Goal: Information Seeking & Learning: Find specific fact

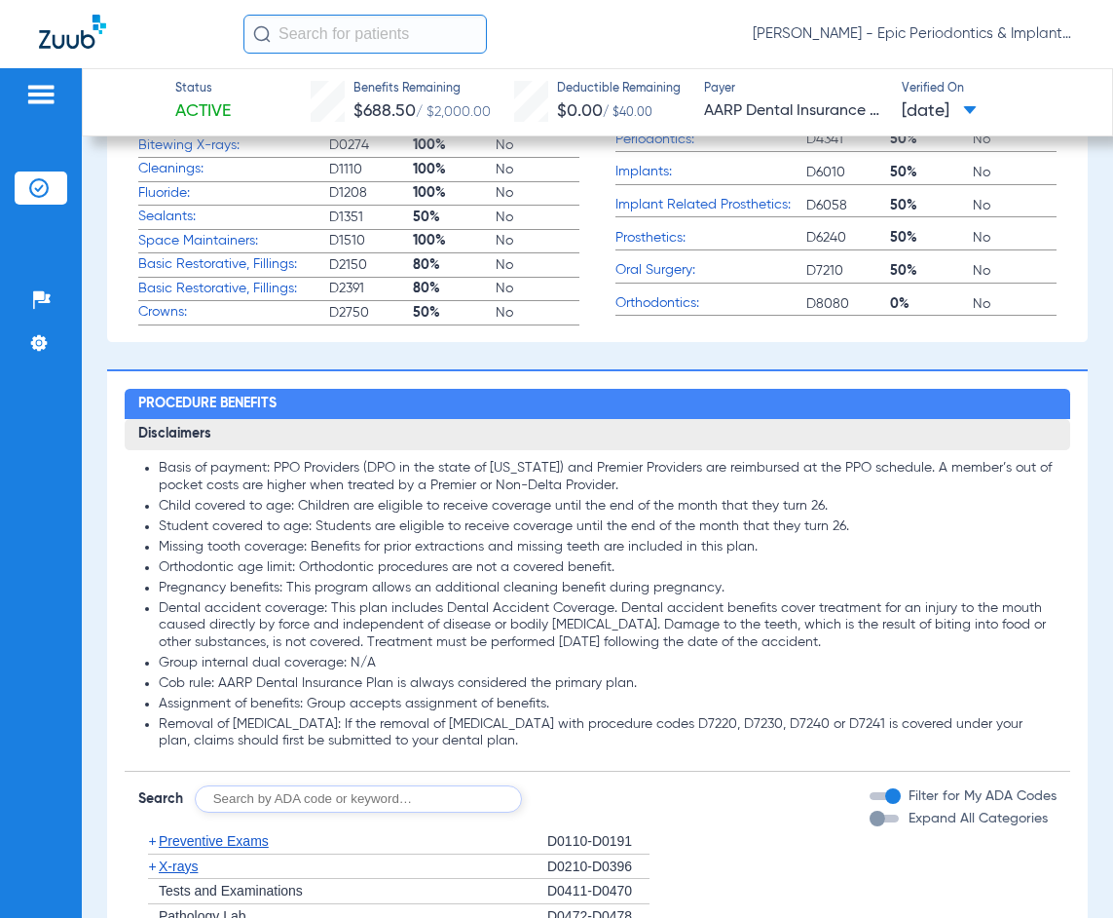
scroll to position [1656, 0]
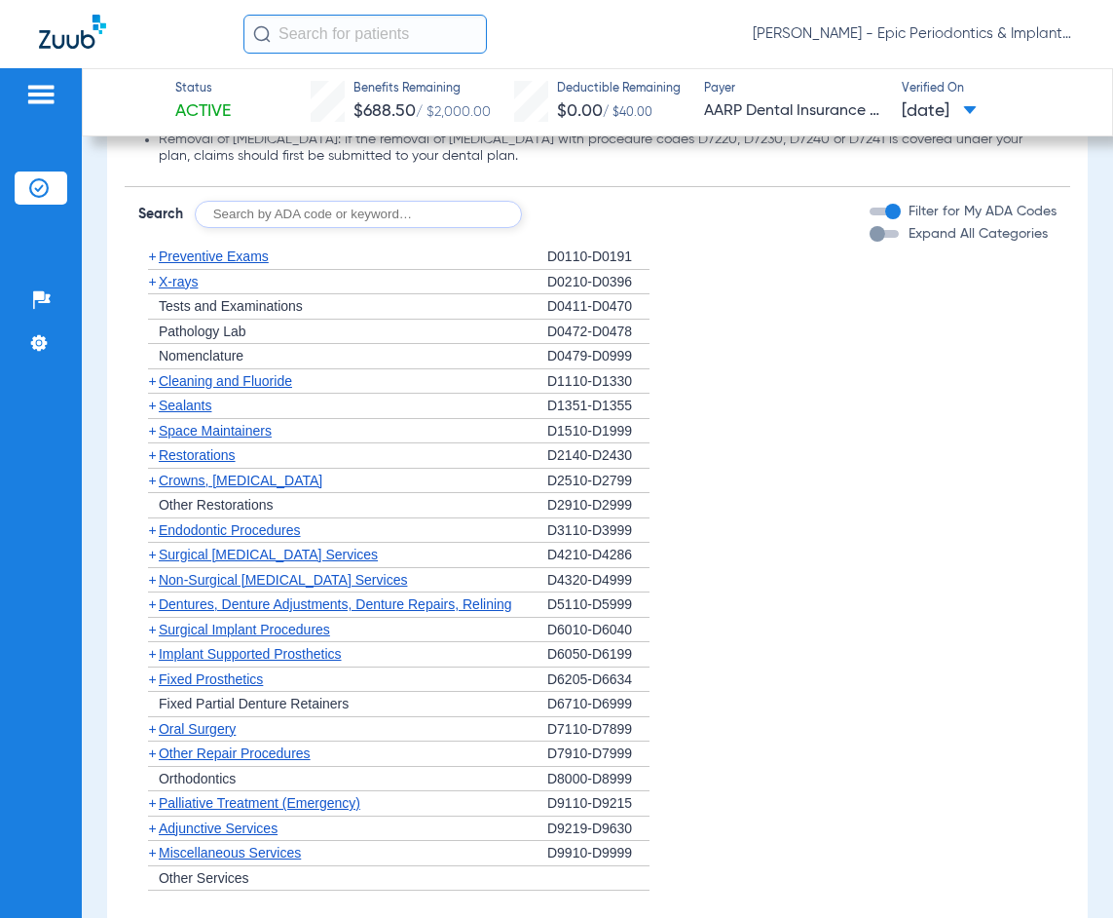
click at [325, 210] on input "text" at bounding box center [358, 214] width 327 height 27
type input "D0367"
click button "Search" at bounding box center [594, 214] width 77 height 27
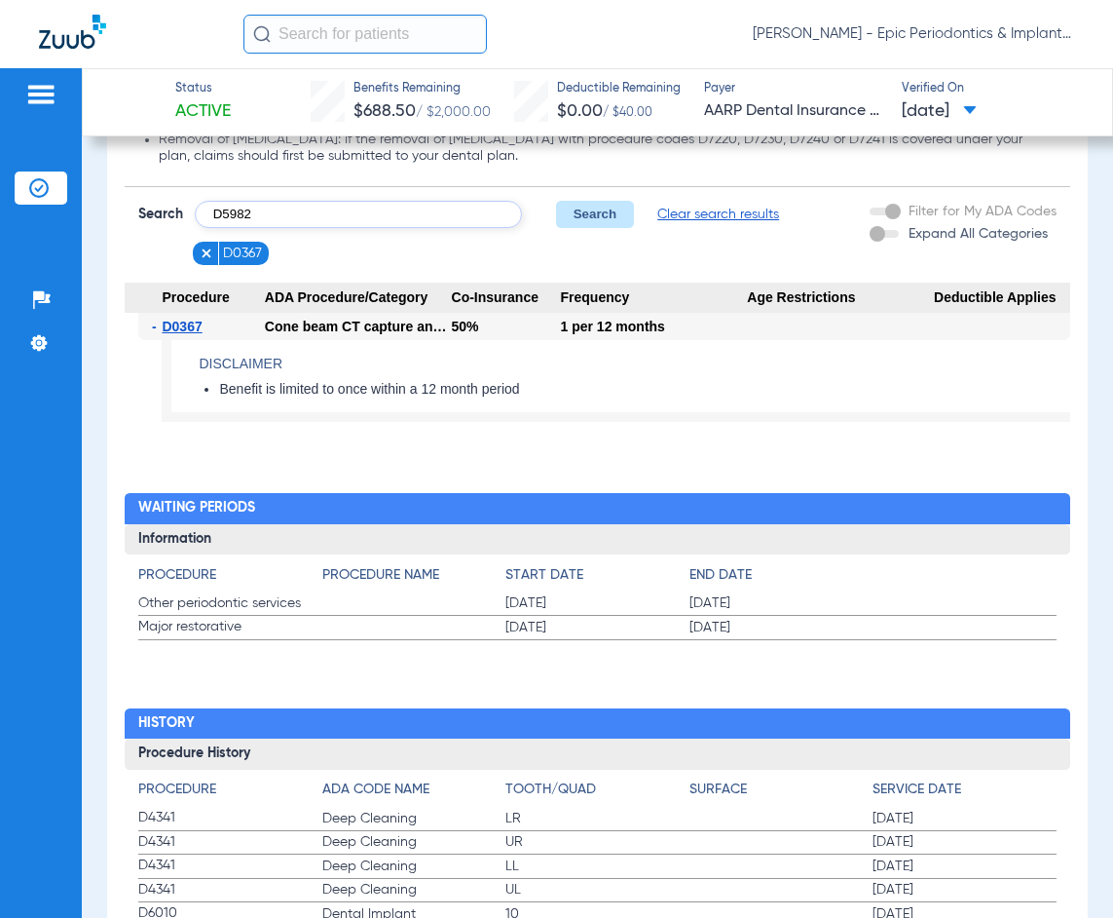
type input "D5982"
click button "Search" at bounding box center [594, 214] width 77 height 27
click at [201, 247] on img at bounding box center [207, 253] width 14 height 14
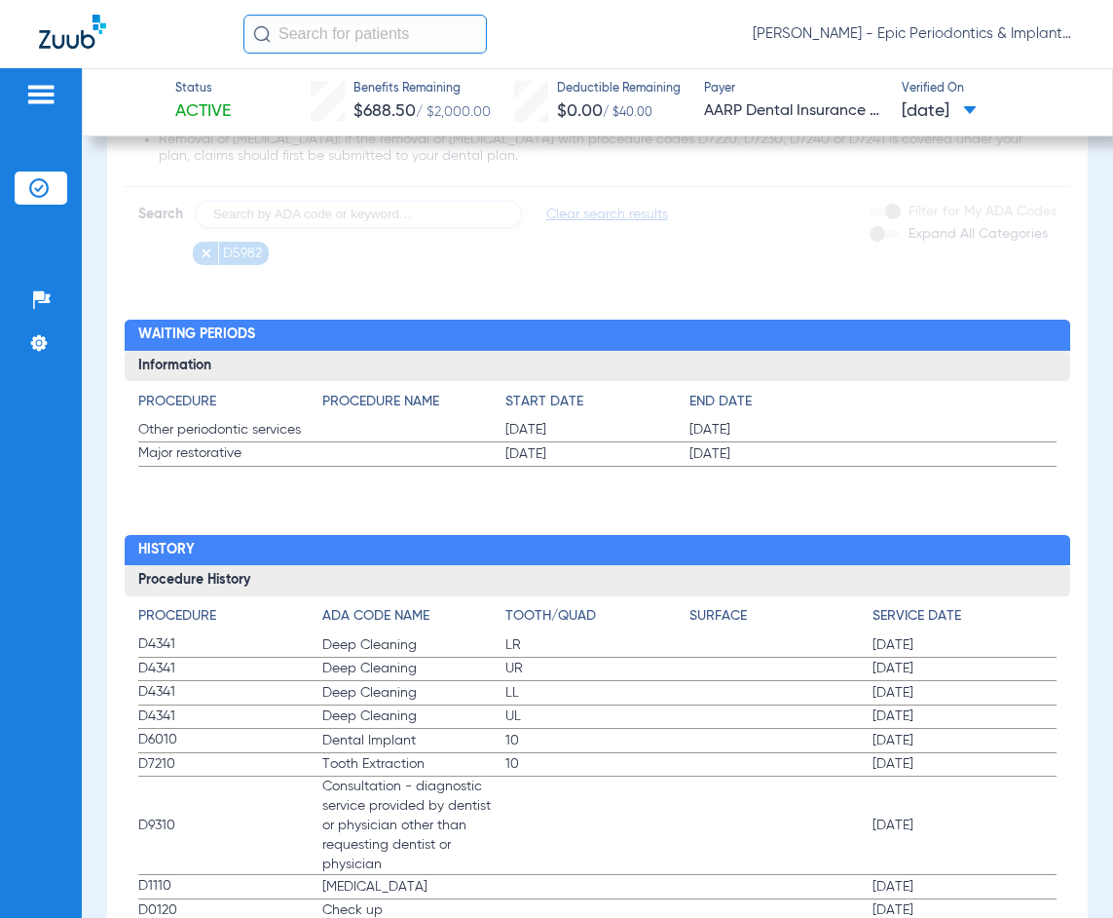
click at [298, 208] on app-loading-indicator at bounding box center [598, 49] width 946 height 431
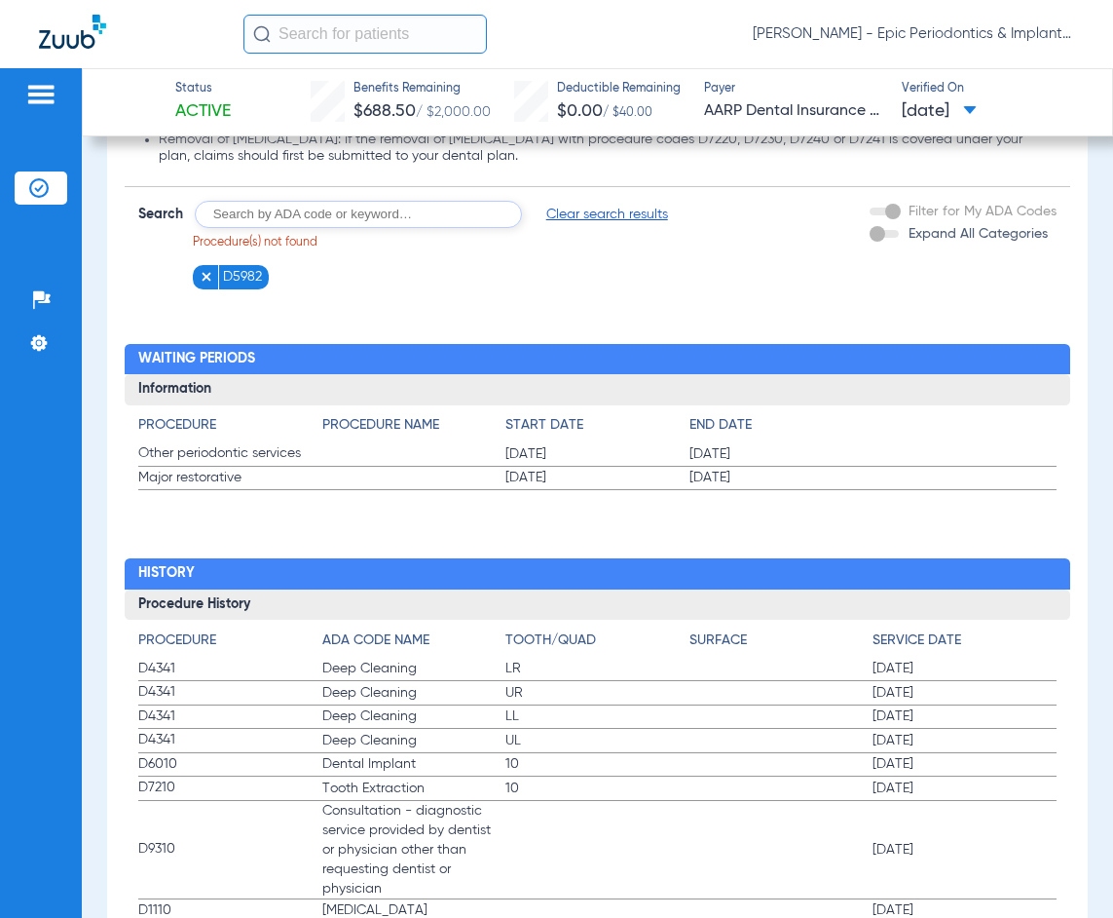
click at [210, 281] on img at bounding box center [207, 277] width 14 height 14
